Goal: Book appointment/travel/reservation

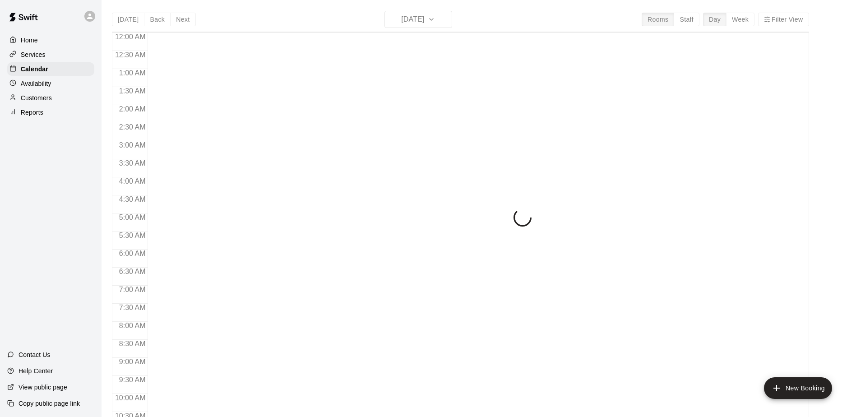
scroll to position [472, 0]
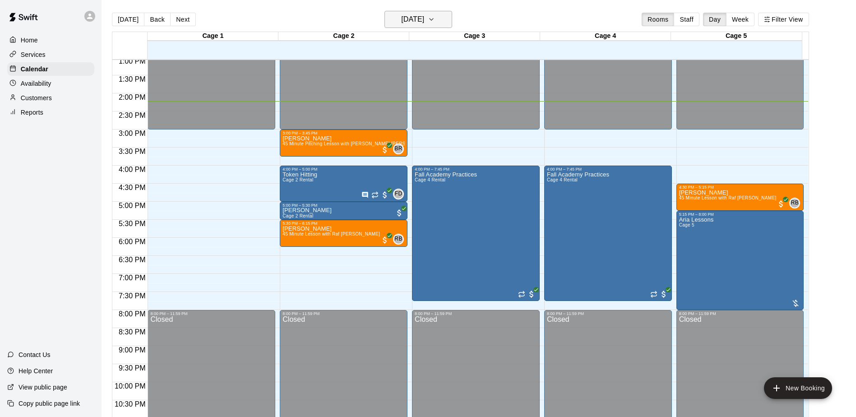
click at [424, 21] on h6 "[DATE]" at bounding box center [412, 19] width 23 height 13
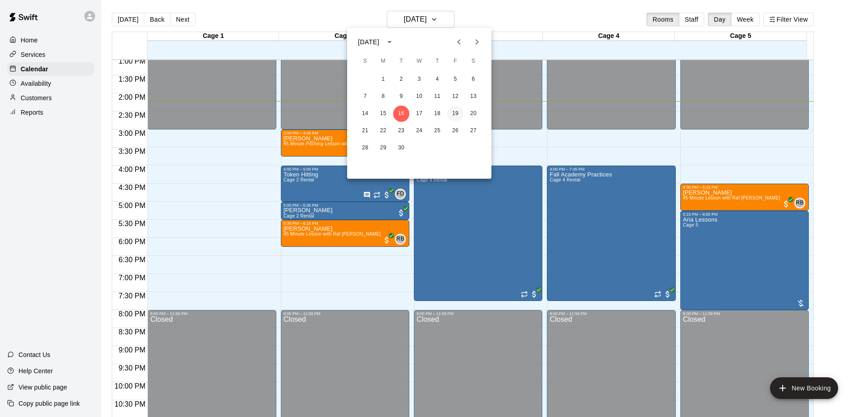
click at [454, 112] on button "19" at bounding box center [455, 114] width 16 height 16
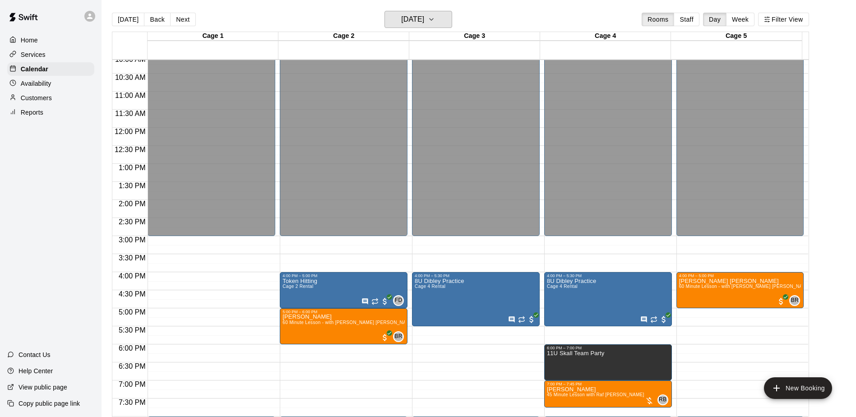
scroll to position [274, 0]
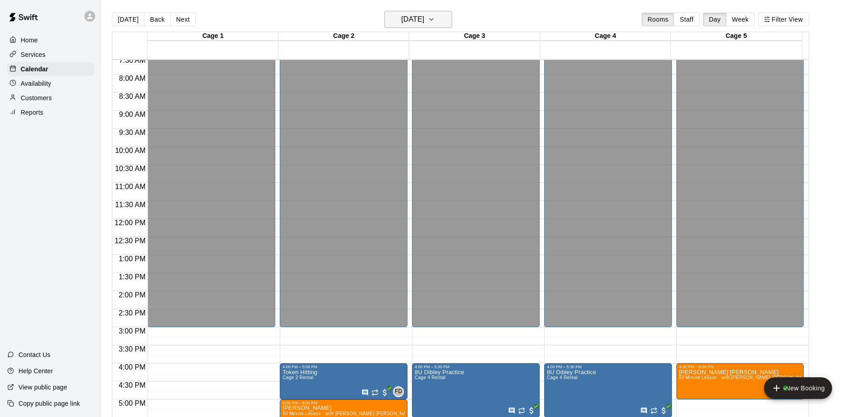
click at [439, 15] on button "[DATE]" at bounding box center [418, 19] width 68 height 17
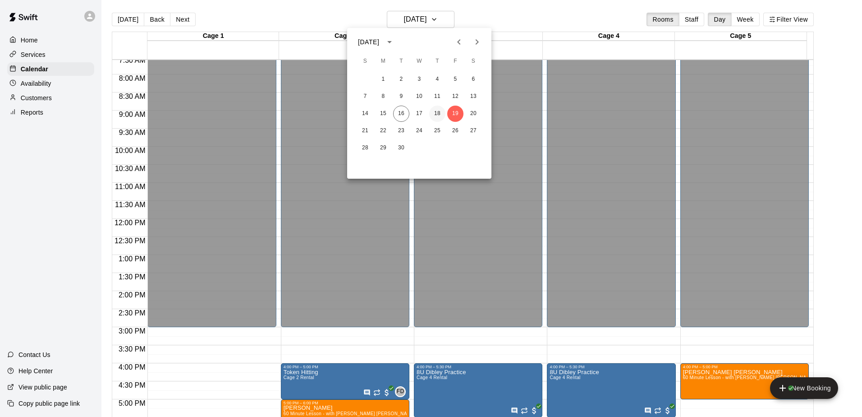
click at [438, 110] on button "18" at bounding box center [437, 114] width 16 height 16
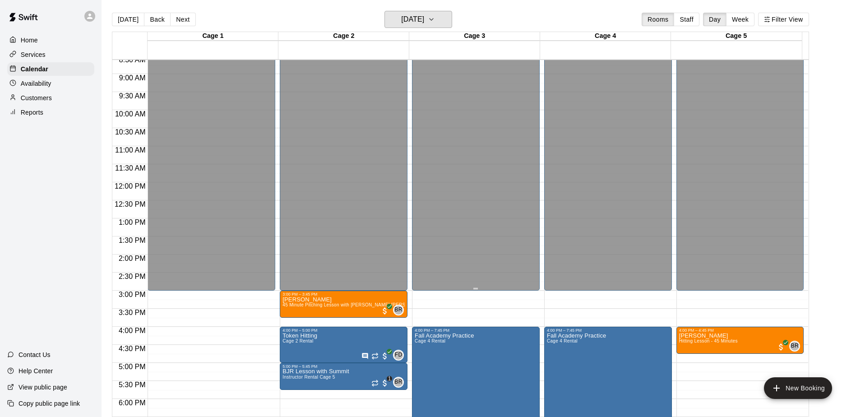
scroll to position [364, 0]
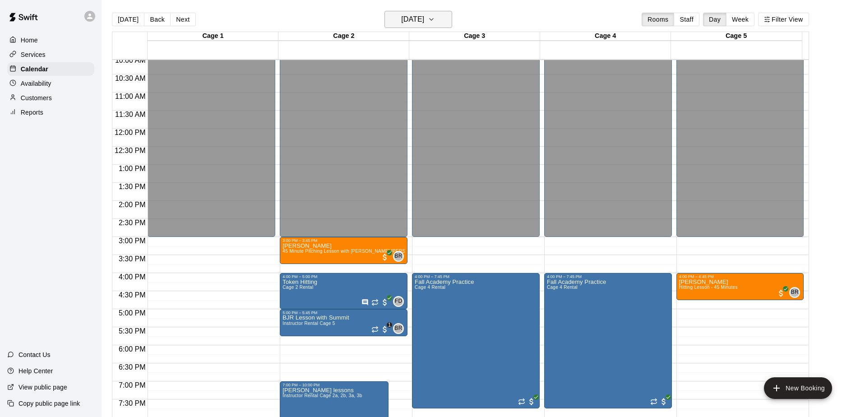
click at [435, 21] on icon "button" at bounding box center [431, 19] width 7 height 11
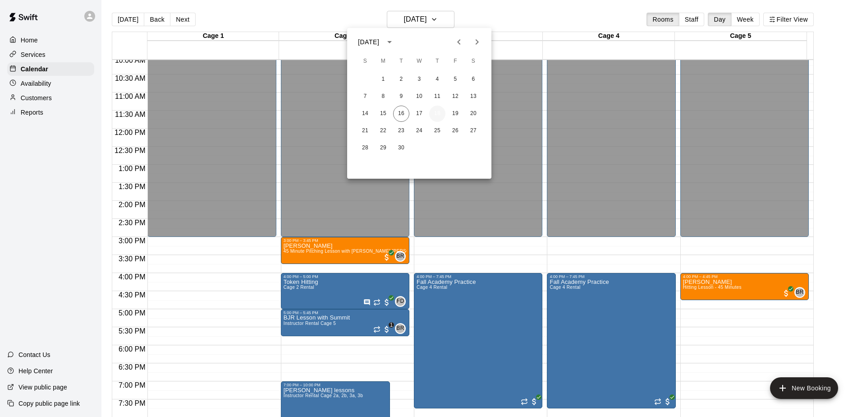
click at [430, 109] on div "14 15 16 17 18 19 20" at bounding box center [419, 114] width 144 height 16
click at [419, 112] on button "17" at bounding box center [419, 114] width 16 height 16
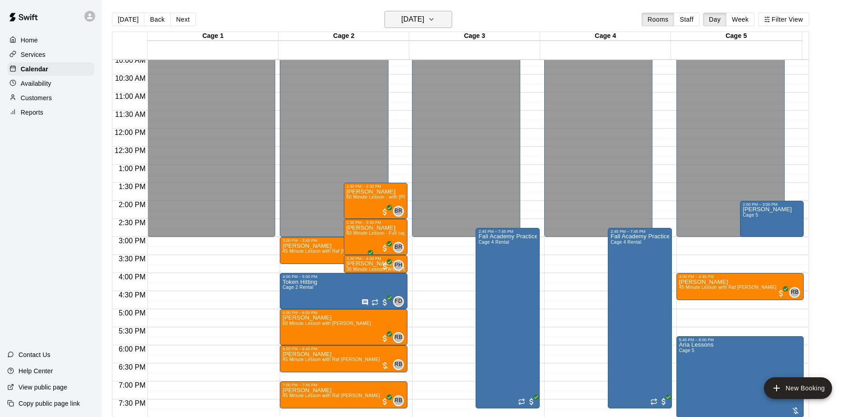
click at [424, 23] on h6 "[DATE]" at bounding box center [412, 19] width 23 height 13
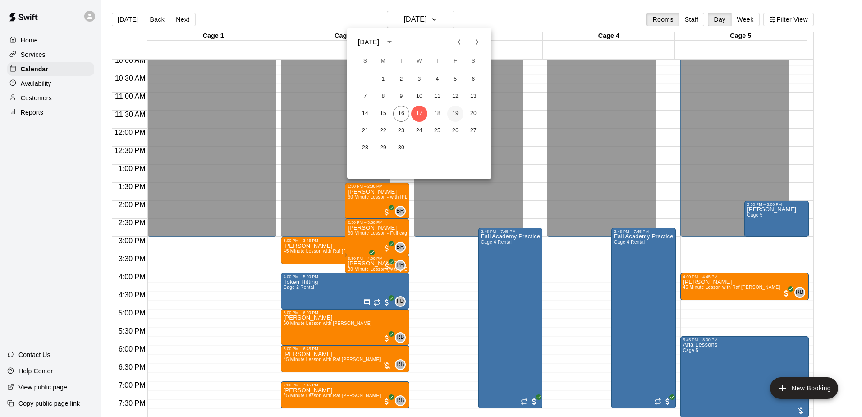
click at [456, 113] on button "19" at bounding box center [455, 114] width 16 height 16
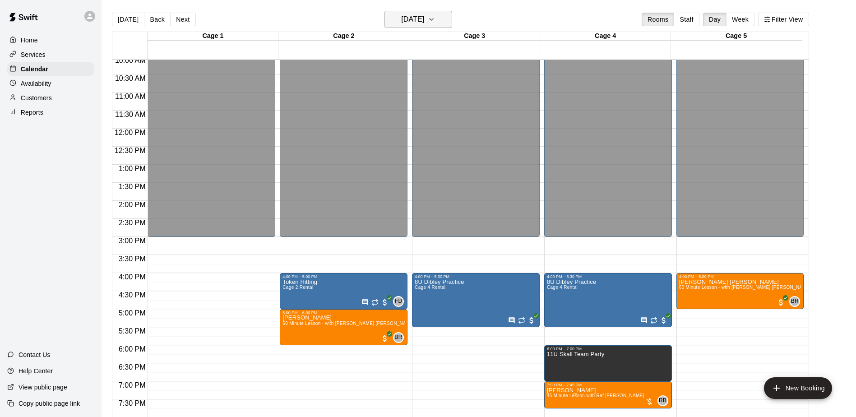
click at [424, 21] on h6 "[DATE]" at bounding box center [412, 19] width 23 height 13
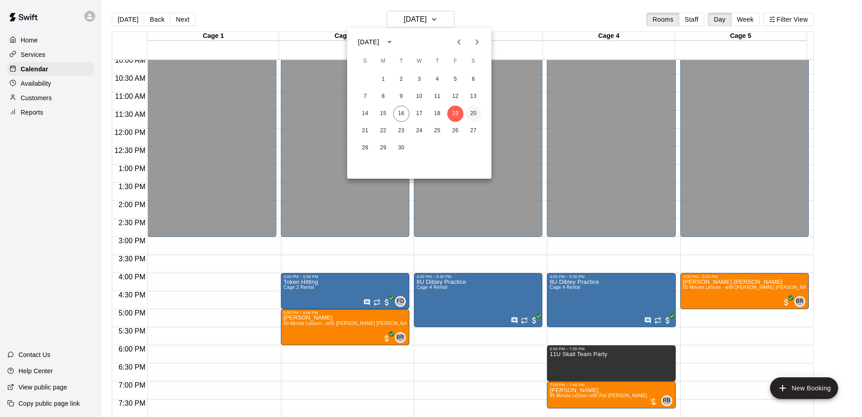
click at [474, 111] on button "20" at bounding box center [473, 114] width 16 height 16
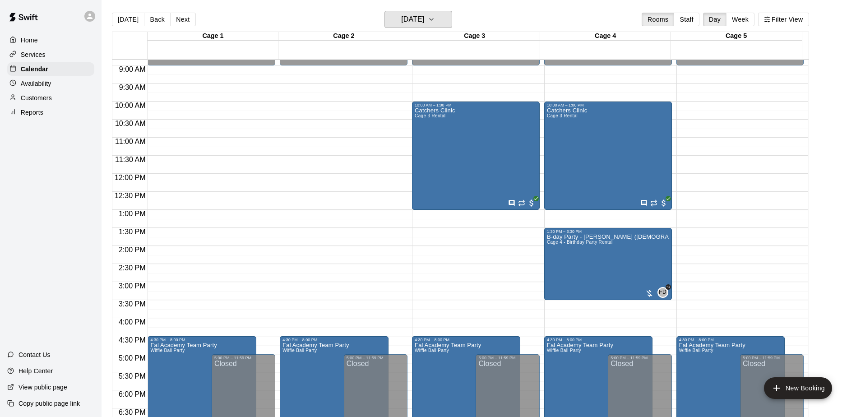
scroll to position [274, 0]
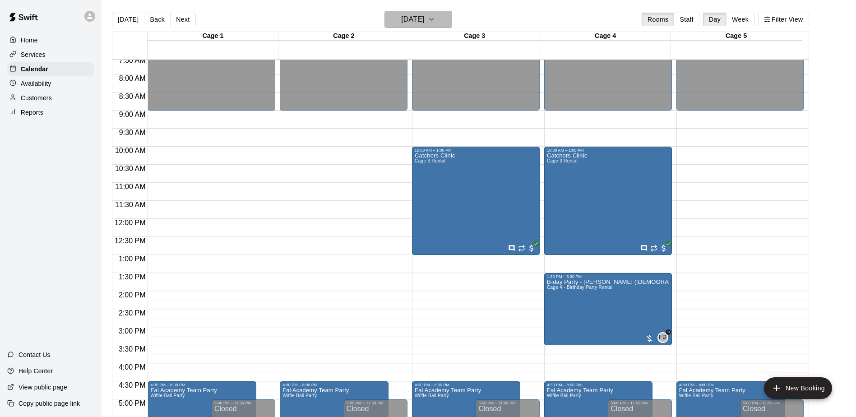
click at [424, 24] on h6 "[DATE]" at bounding box center [412, 19] width 23 height 13
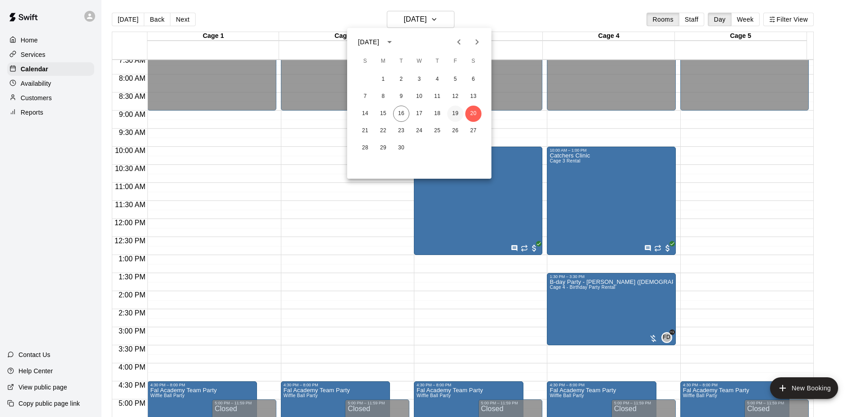
click at [452, 111] on button "19" at bounding box center [455, 114] width 16 height 16
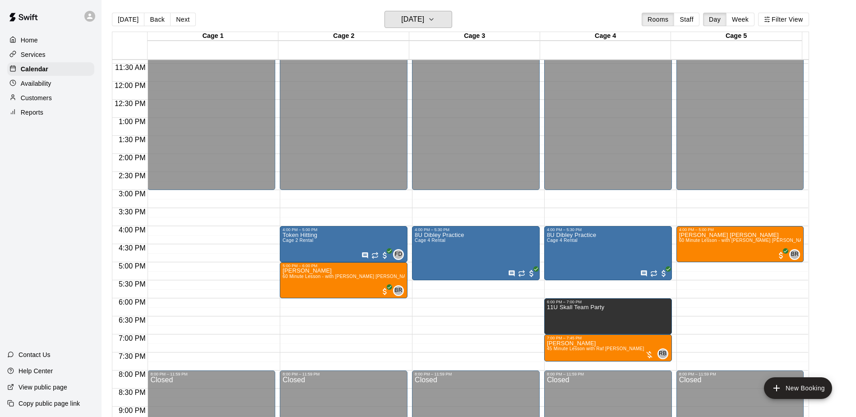
scroll to position [455, 0]
